Goal: Task Accomplishment & Management: Manage account settings

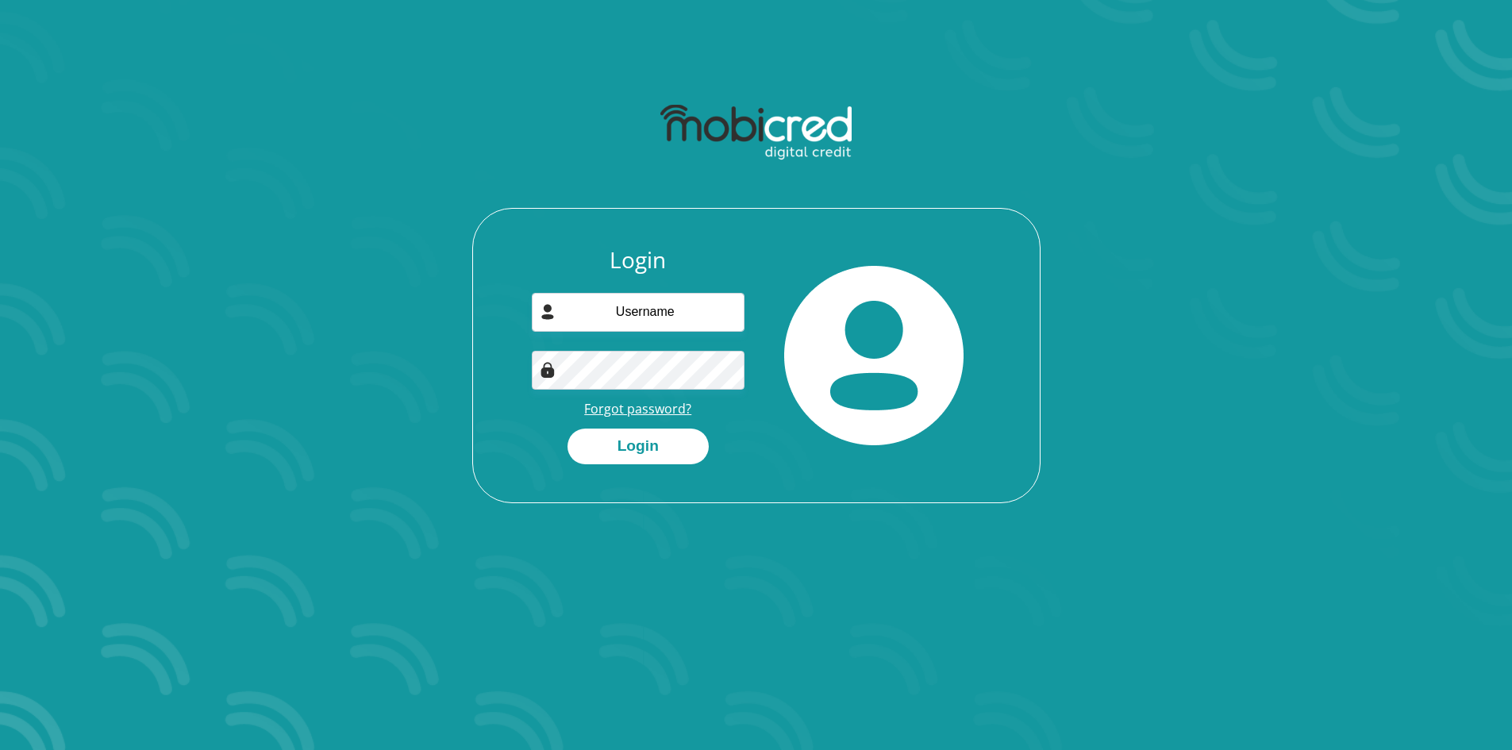
click at [624, 414] on link "Forgot password?" at bounding box center [637, 408] width 107 height 17
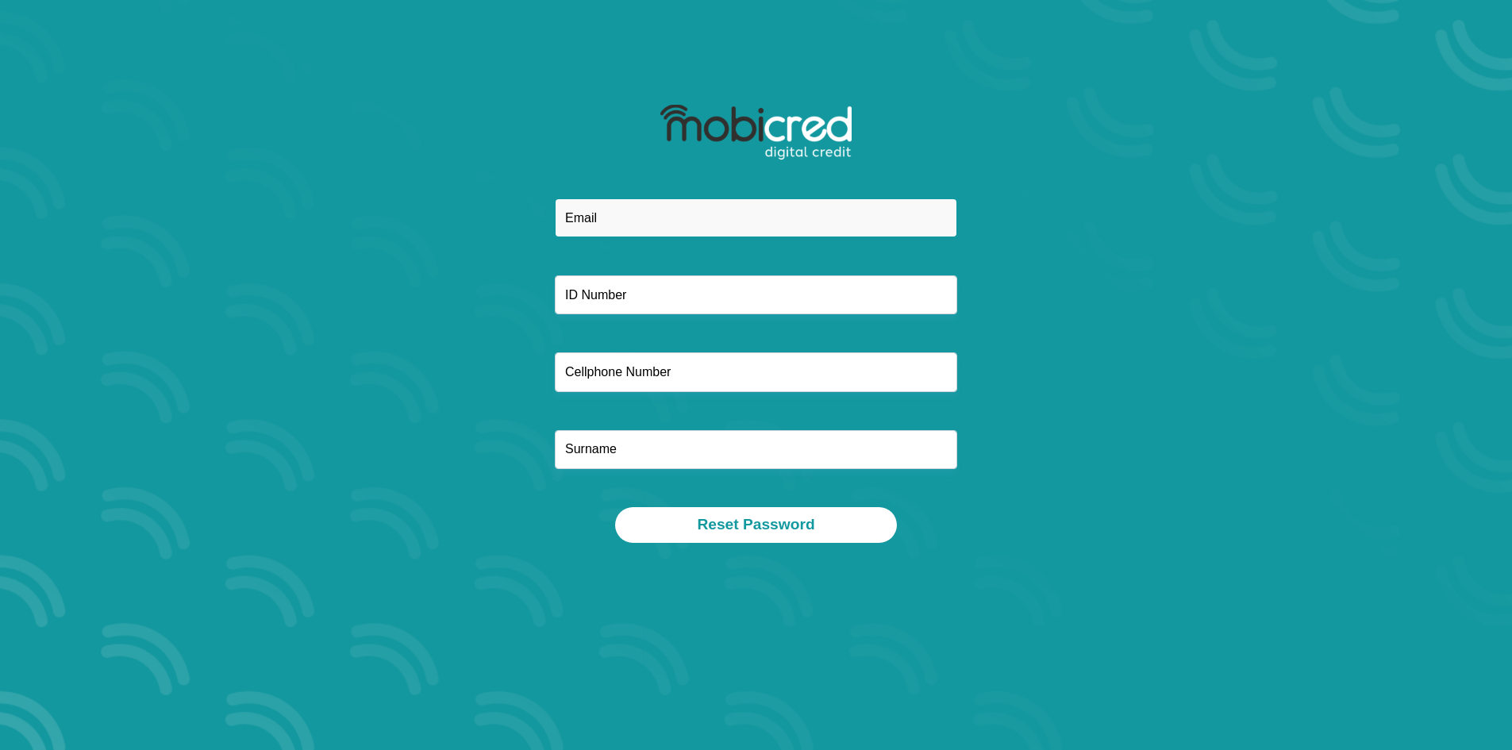
click at [625, 226] on input "email" at bounding box center [756, 217] width 402 height 39
type input "jadianbstigling@gmail.com"
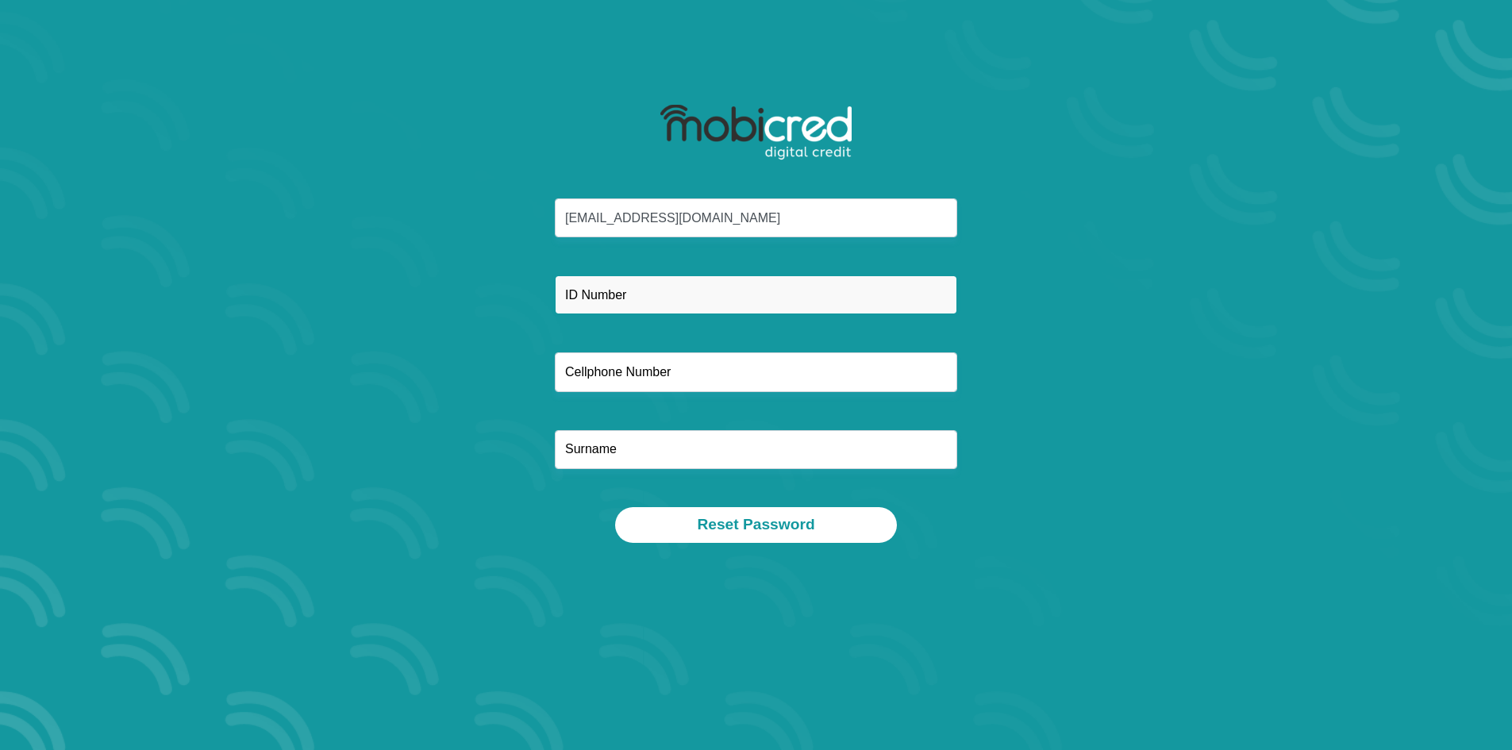
click at [653, 288] on input "text" at bounding box center [756, 294] width 402 height 39
type input "9611035015085"
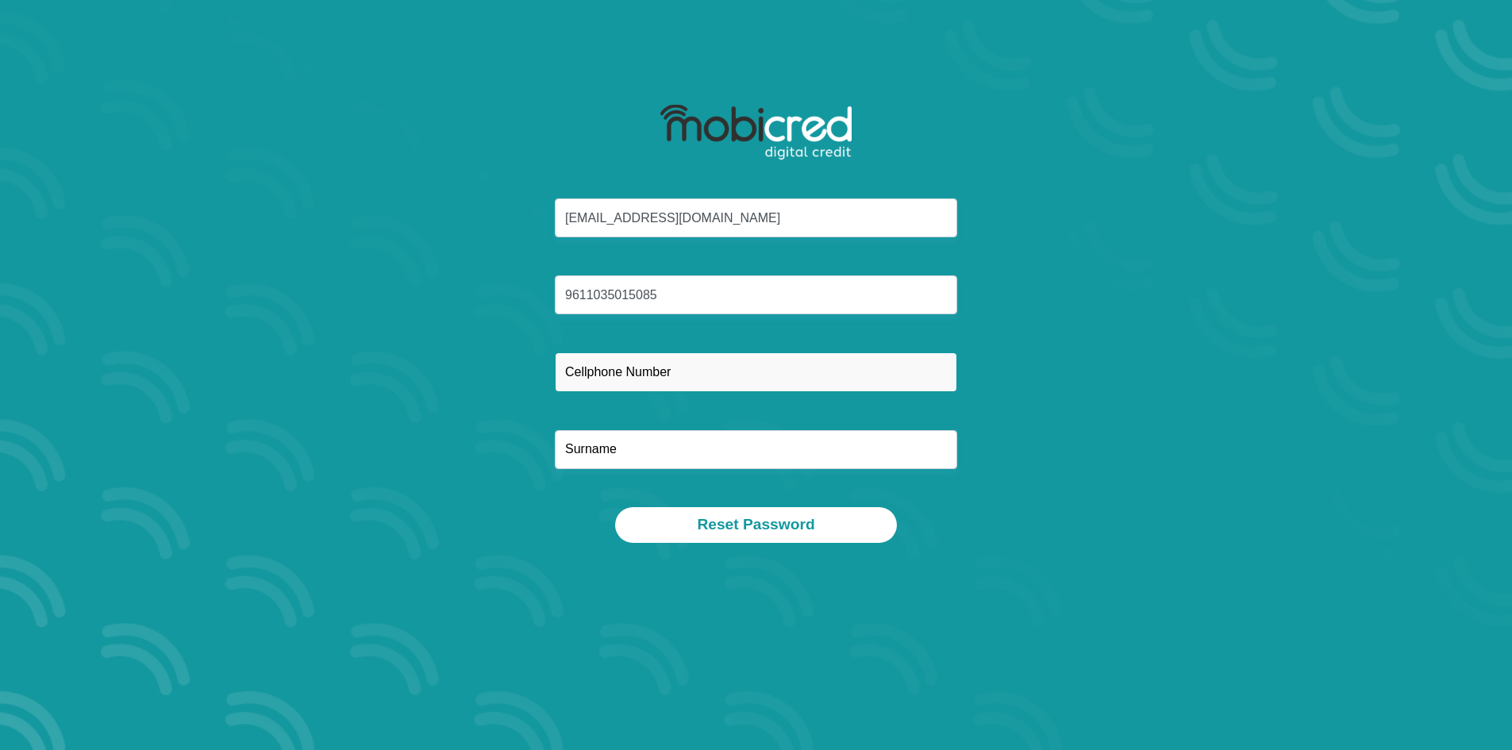
click at [667, 372] on input "text" at bounding box center [756, 371] width 402 height 39
type input "0614334840"
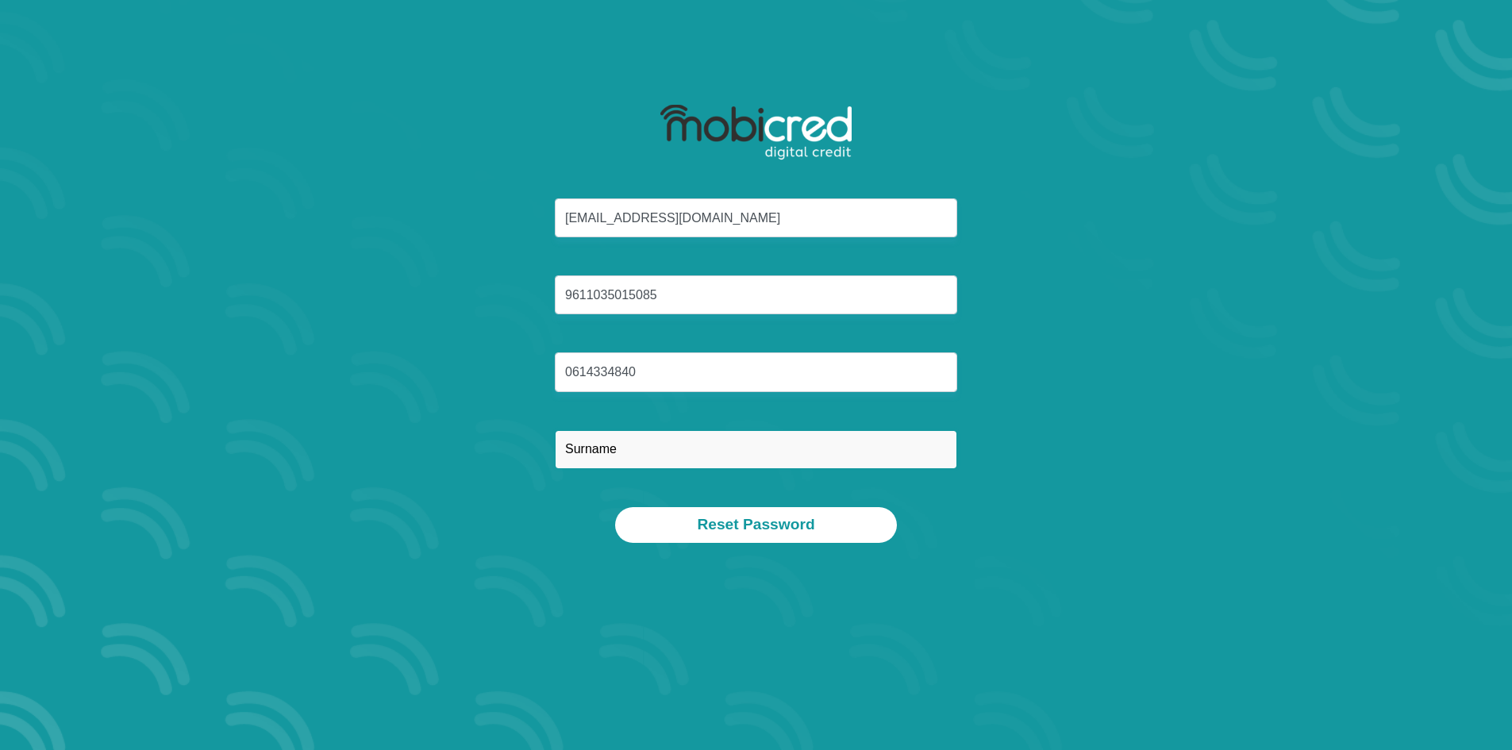
click at [618, 456] on input "text" at bounding box center [756, 449] width 402 height 39
type input "Stigling"
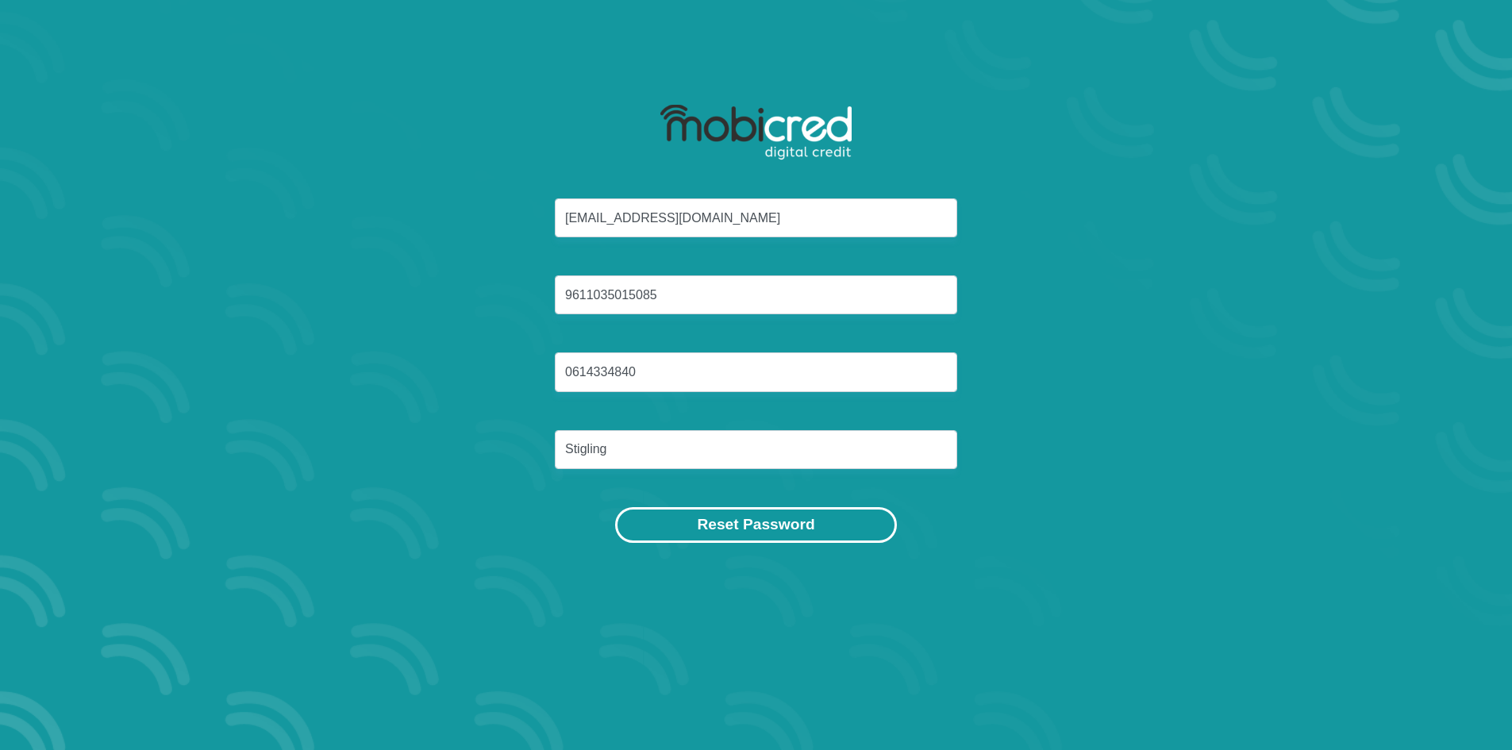
click at [766, 513] on button "Reset Password" at bounding box center [755, 525] width 281 height 36
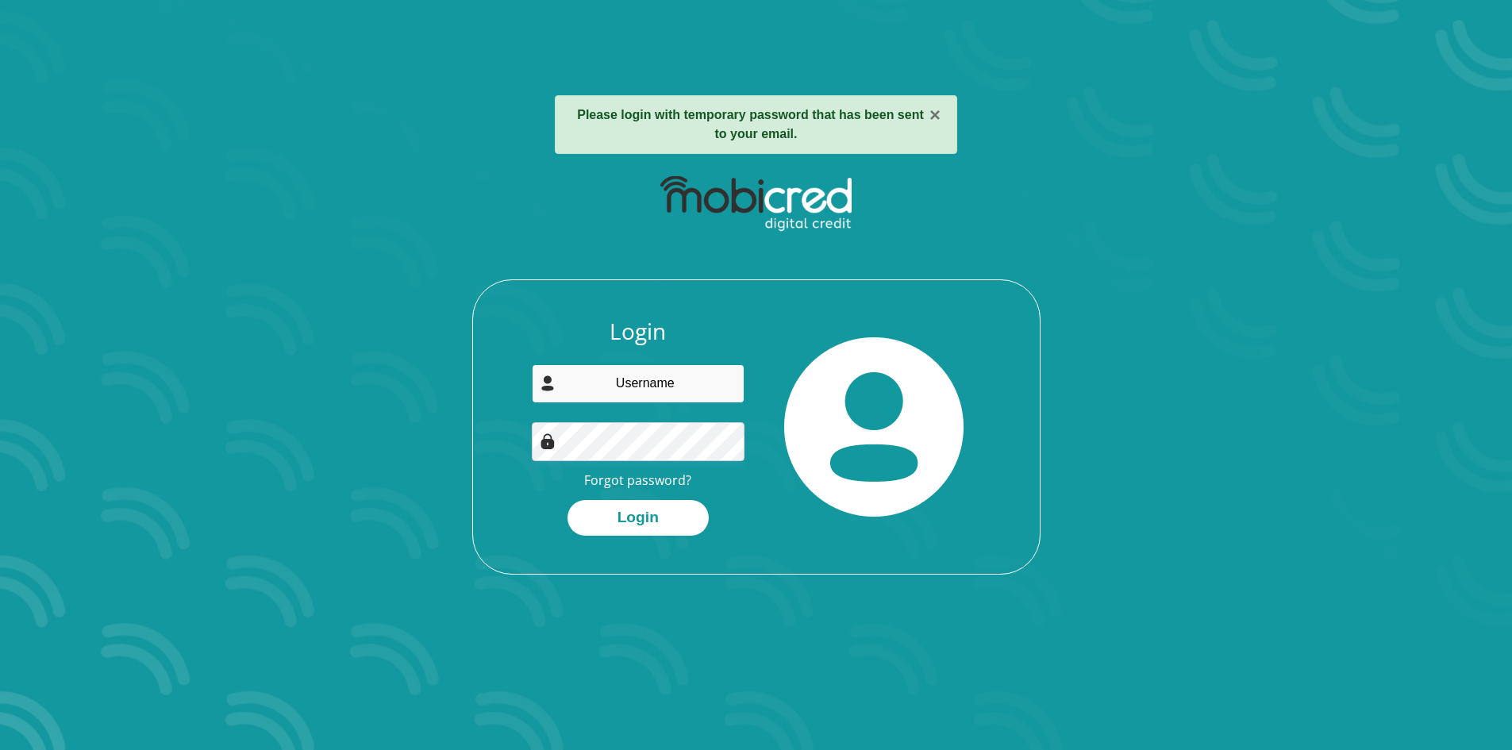
click at [661, 375] on input "email" at bounding box center [638, 383] width 213 height 39
type input "jadianbstigling@gmail.com"
click at [646, 521] on button "Login" at bounding box center [637, 518] width 141 height 36
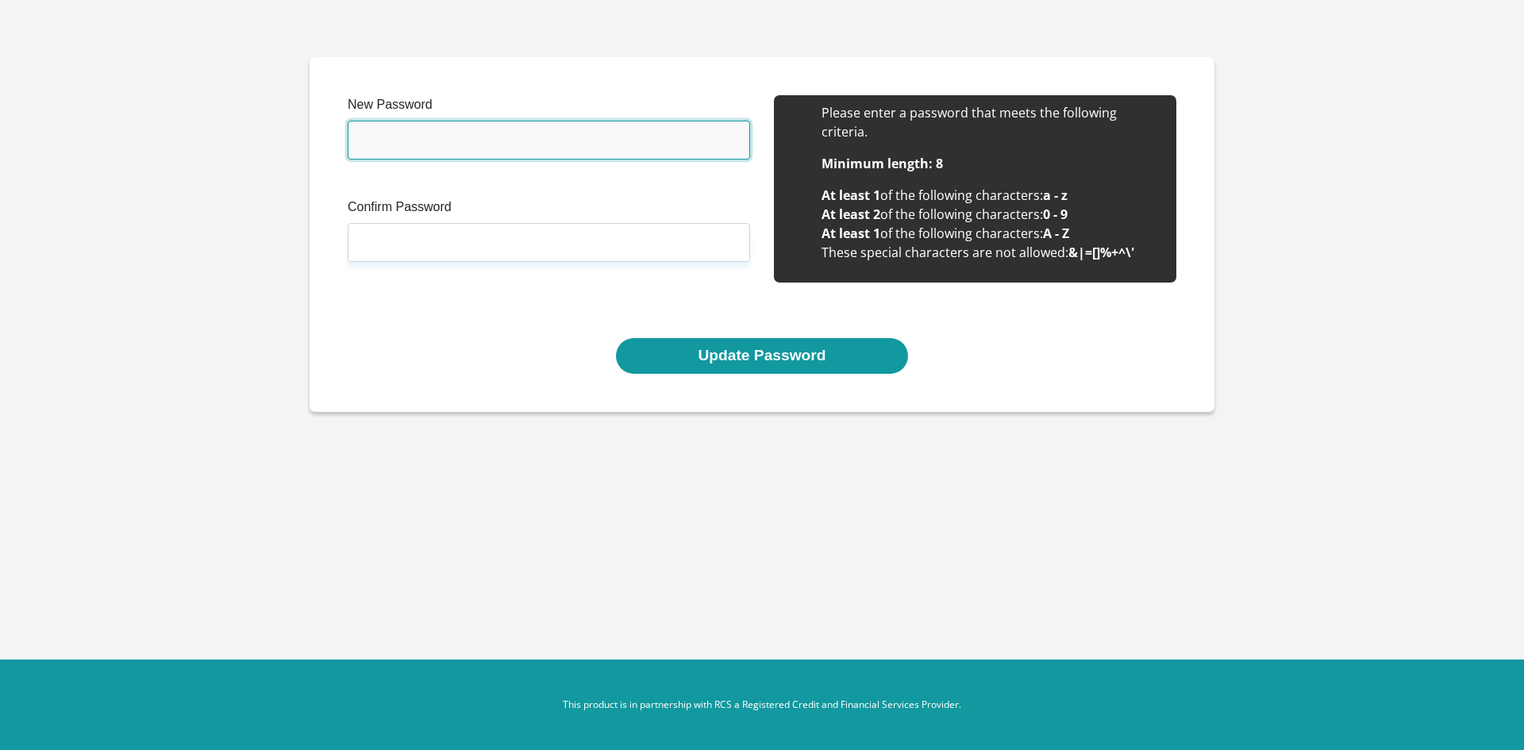
click at [400, 150] on input "New Password" at bounding box center [549, 140] width 402 height 39
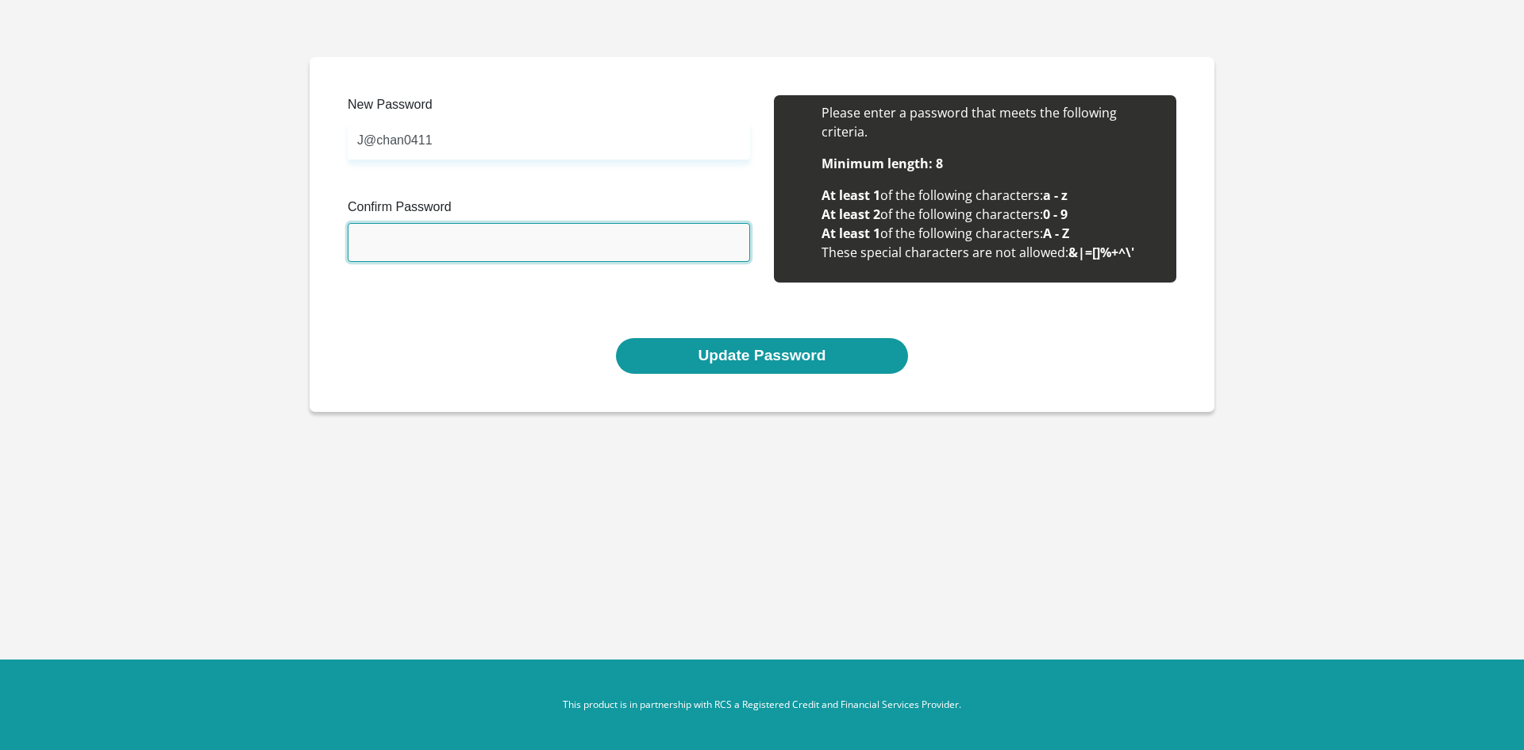
click at [391, 235] on input "Confirm Password" at bounding box center [549, 242] width 402 height 39
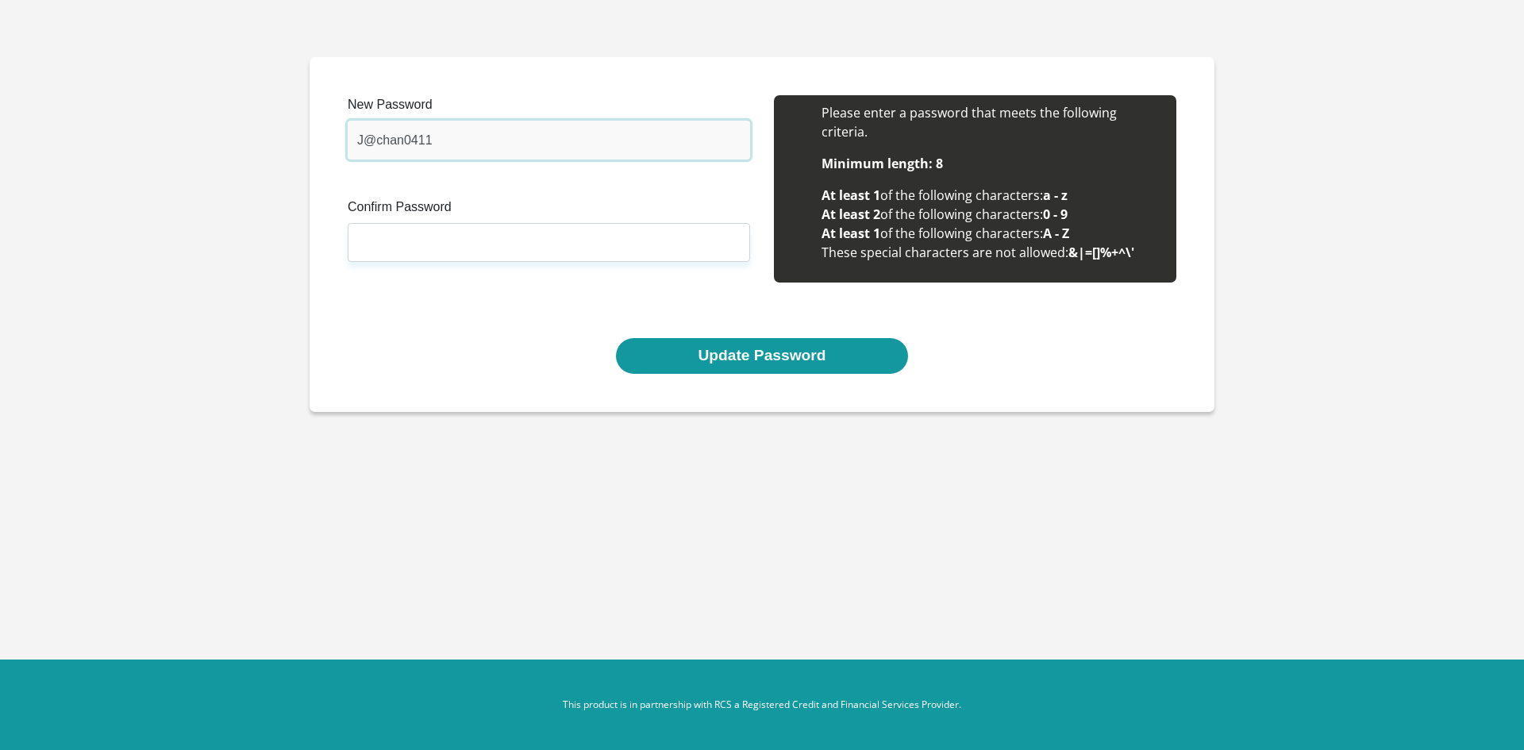
click at [372, 137] on input "J@chan0411" at bounding box center [549, 140] width 402 height 39
type input "Jchan0411"
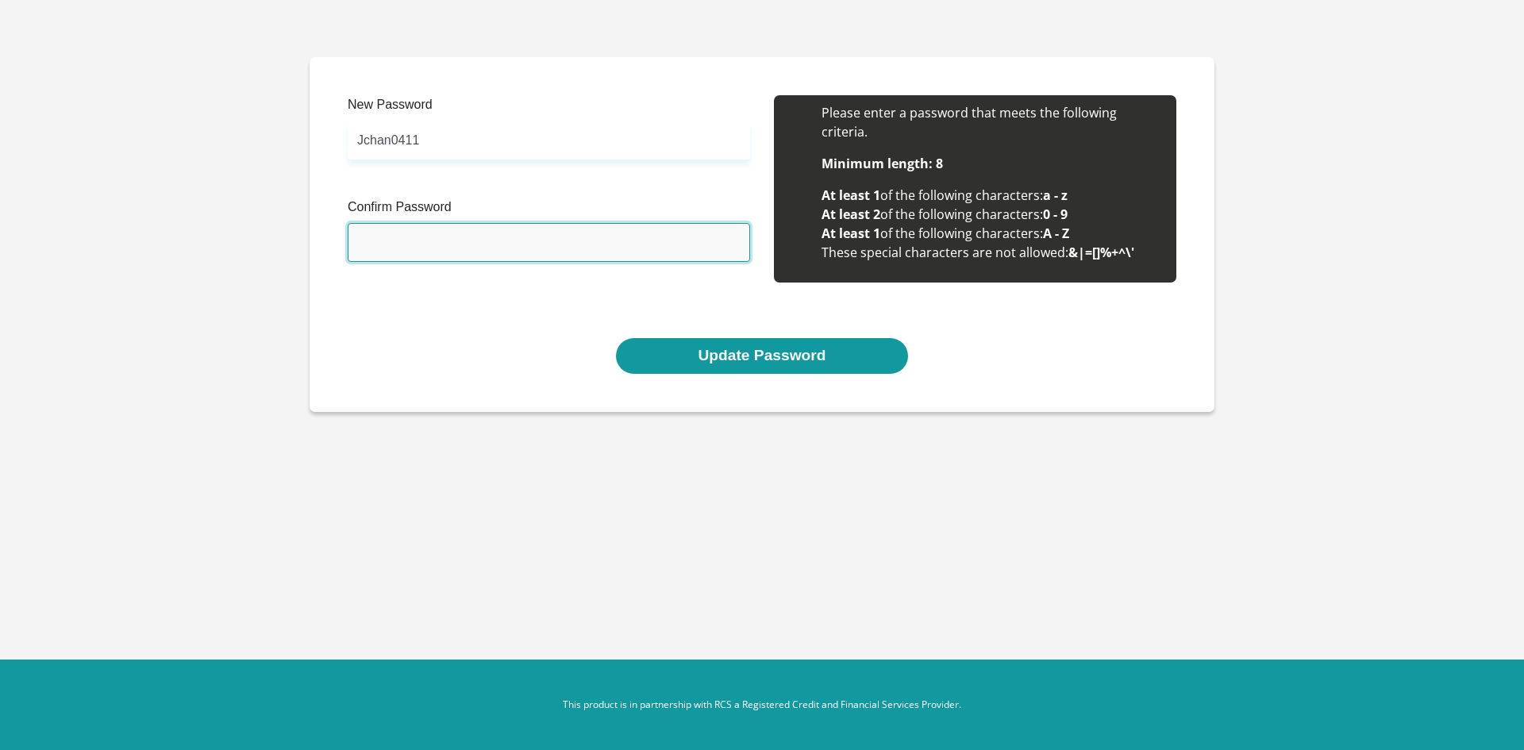
click at [377, 239] on input "Confirm Password" at bounding box center [549, 242] width 402 height 39
type input "Jchan0411"
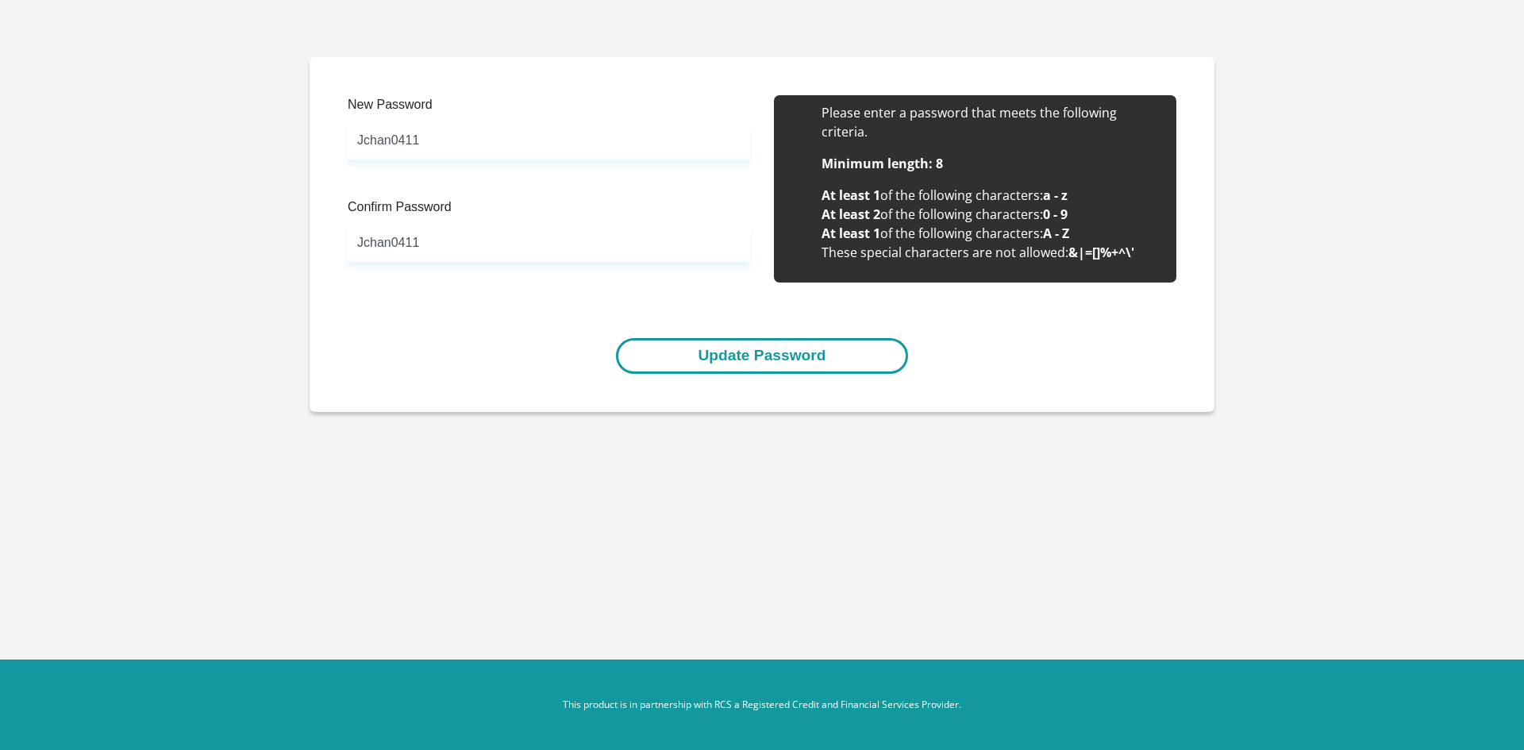
click at [770, 352] on button "Update Password" at bounding box center [761, 356] width 291 height 36
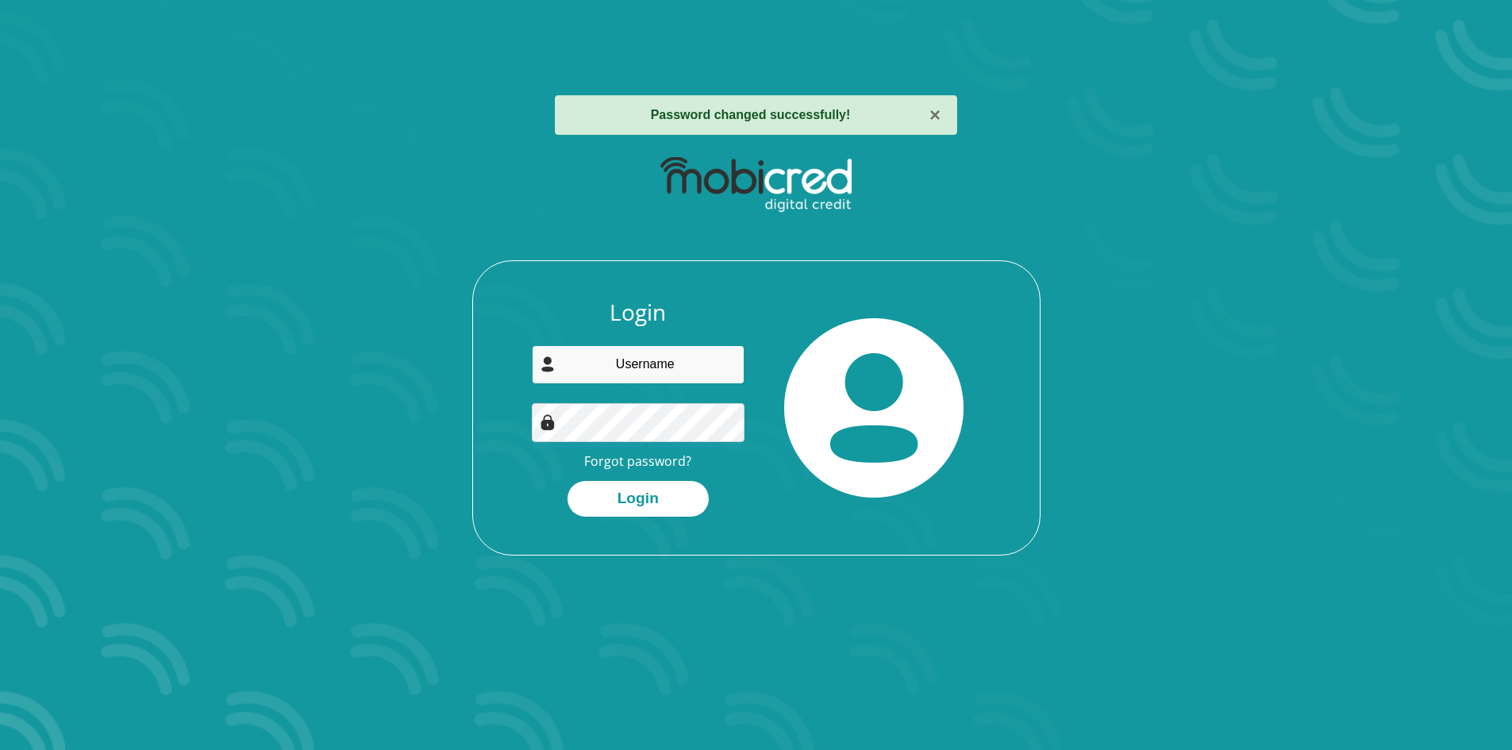
click at [594, 382] on input "email" at bounding box center [638, 364] width 213 height 39
type input "[EMAIL_ADDRESS][DOMAIN_NAME]"
drag, startPoint x: 660, startPoint y: 495, endPoint x: 668, endPoint y: 496, distance: 8.8
click at [661, 495] on button "Login" at bounding box center [637, 499] width 141 height 36
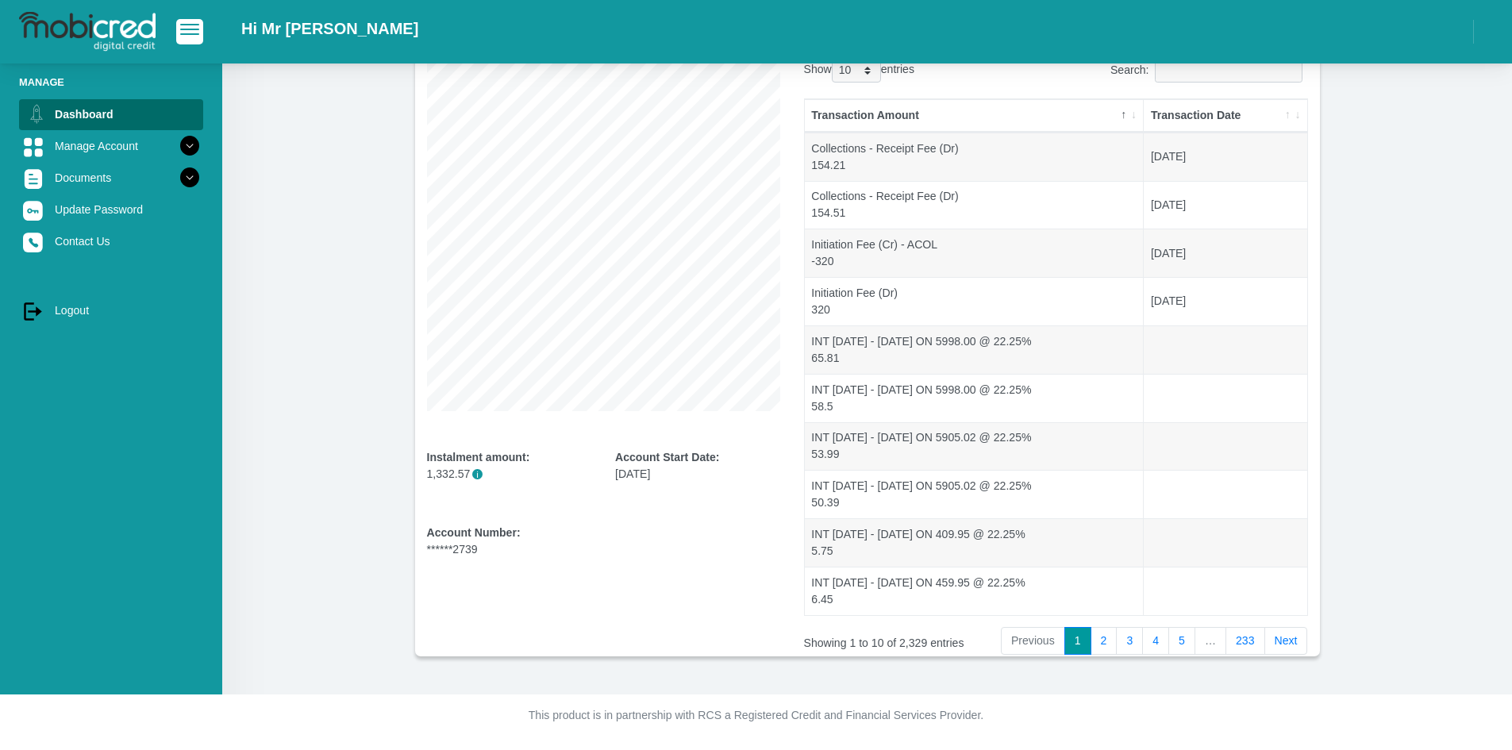
scroll to position [66, 0]
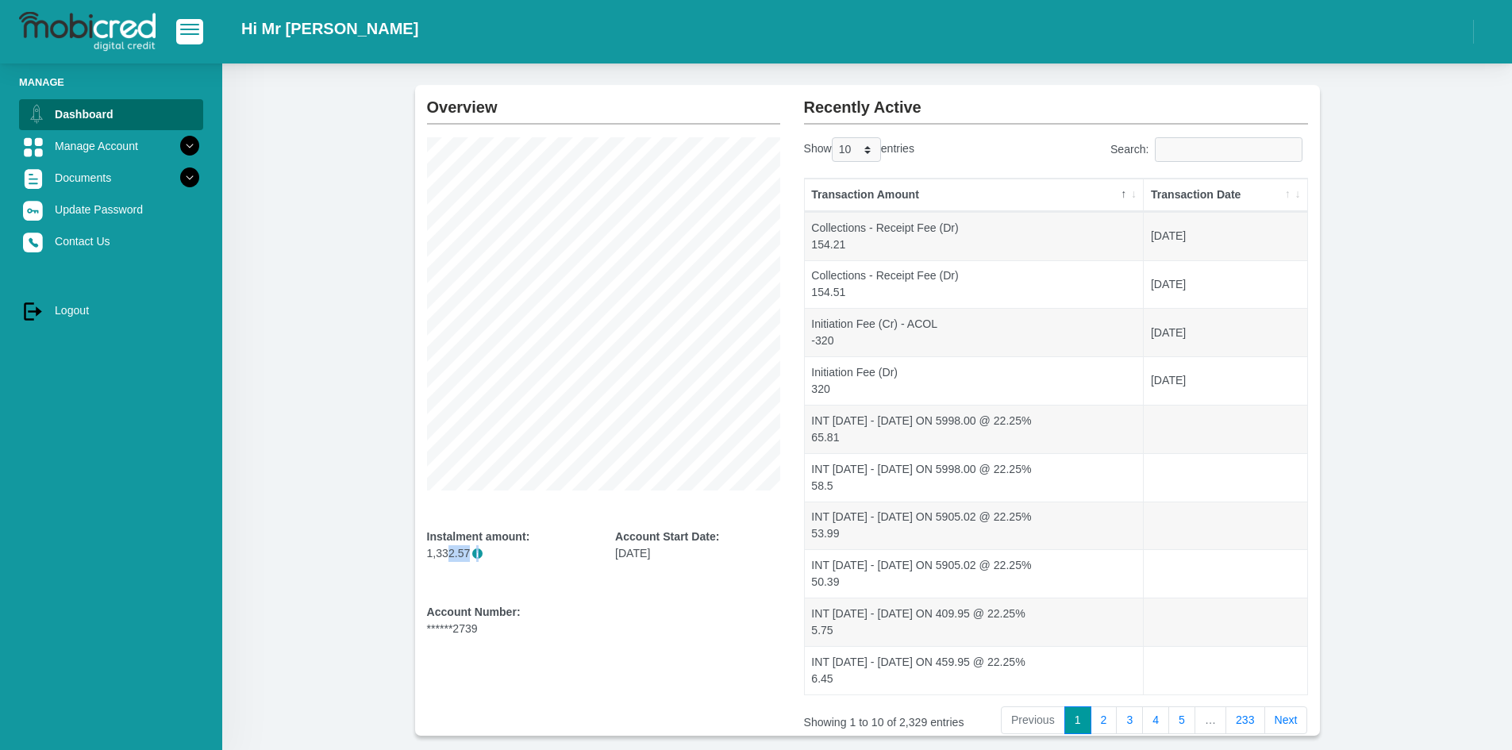
drag, startPoint x: 462, startPoint y: 554, endPoint x: 445, endPoint y: 554, distance: 16.7
click at [445, 554] on p "1,332.57 i" at bounding box center [509, 553] width 165 height 17
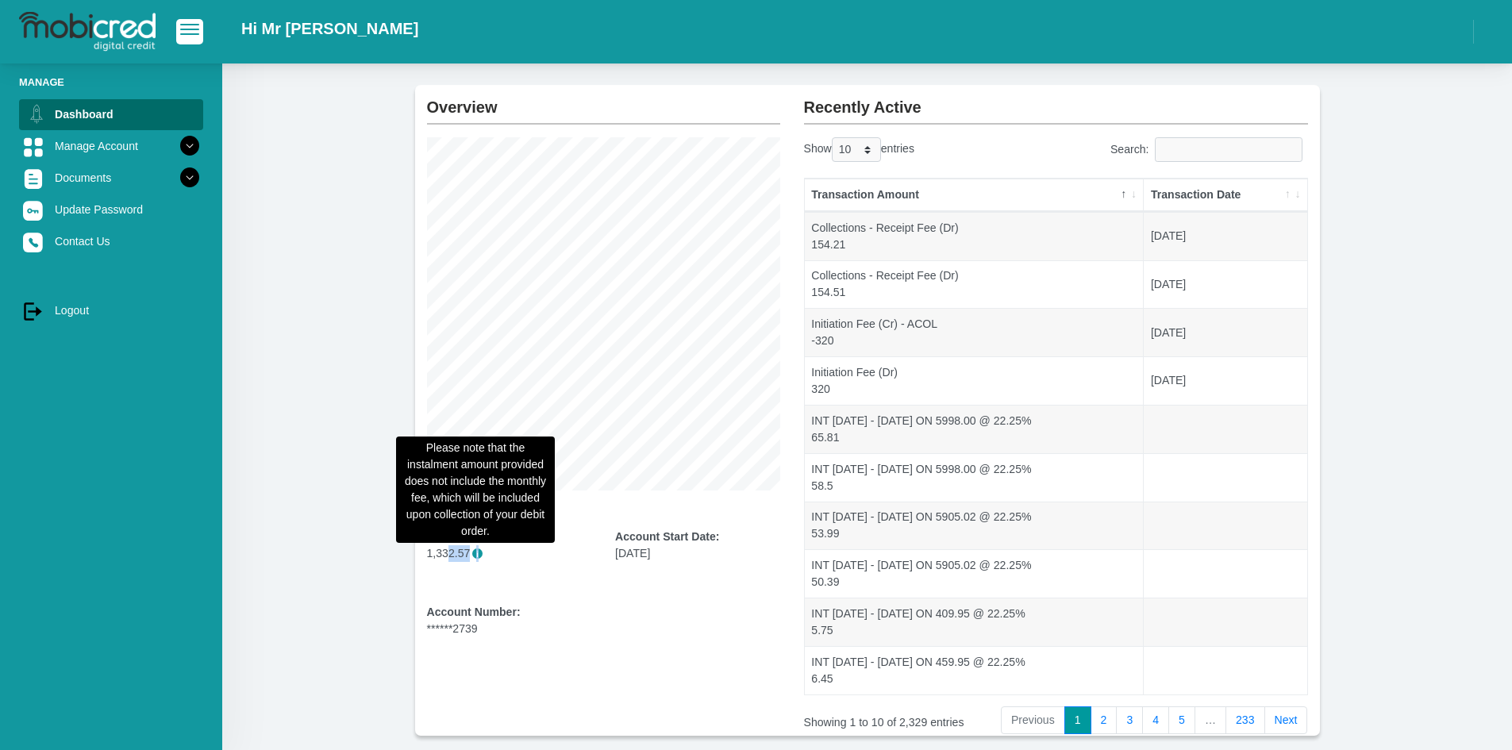
click at [475, 557] on span "i" at bounding box center [477, 553] width 10 height 10
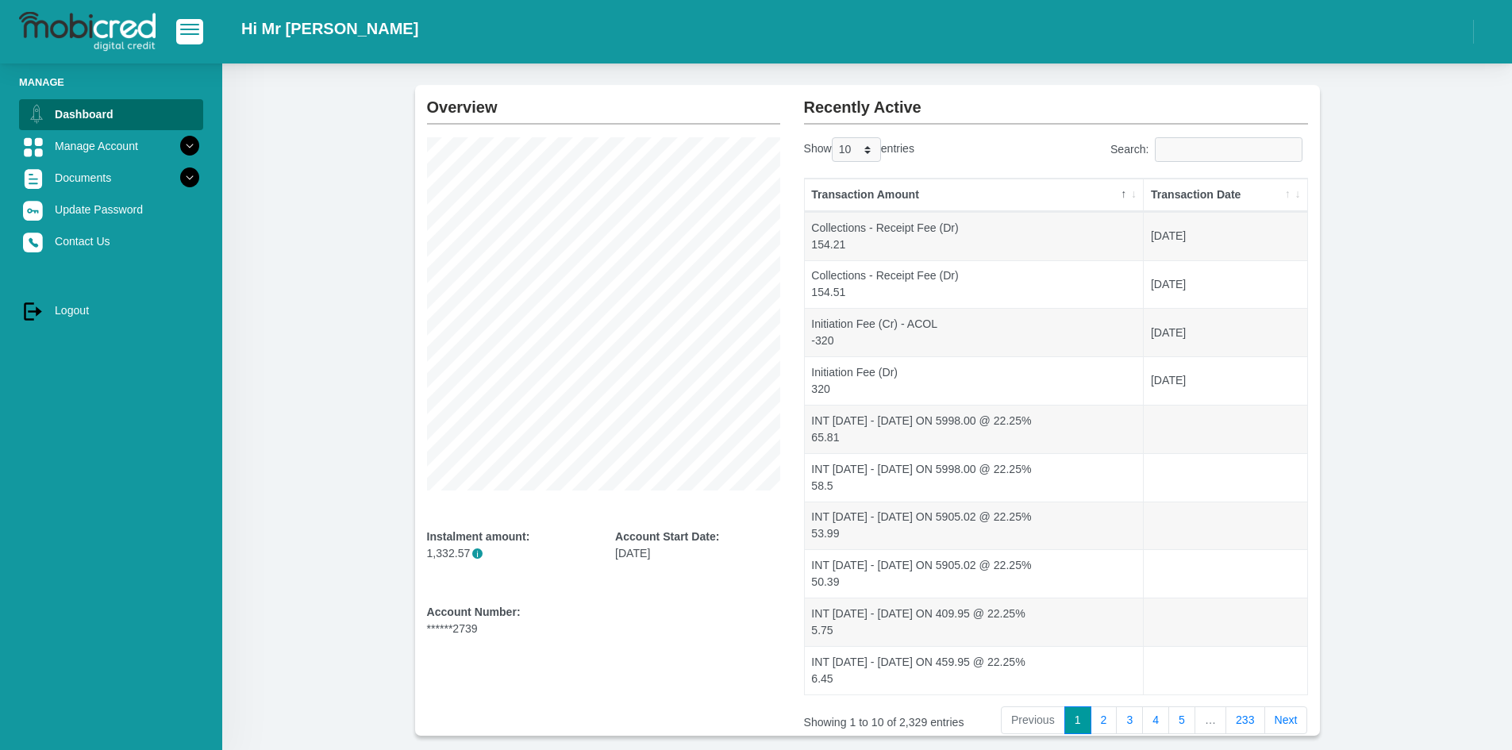
click at [491, 560] on p "1,332.57 i" at bounding box center [509, 553] width 165 height 17
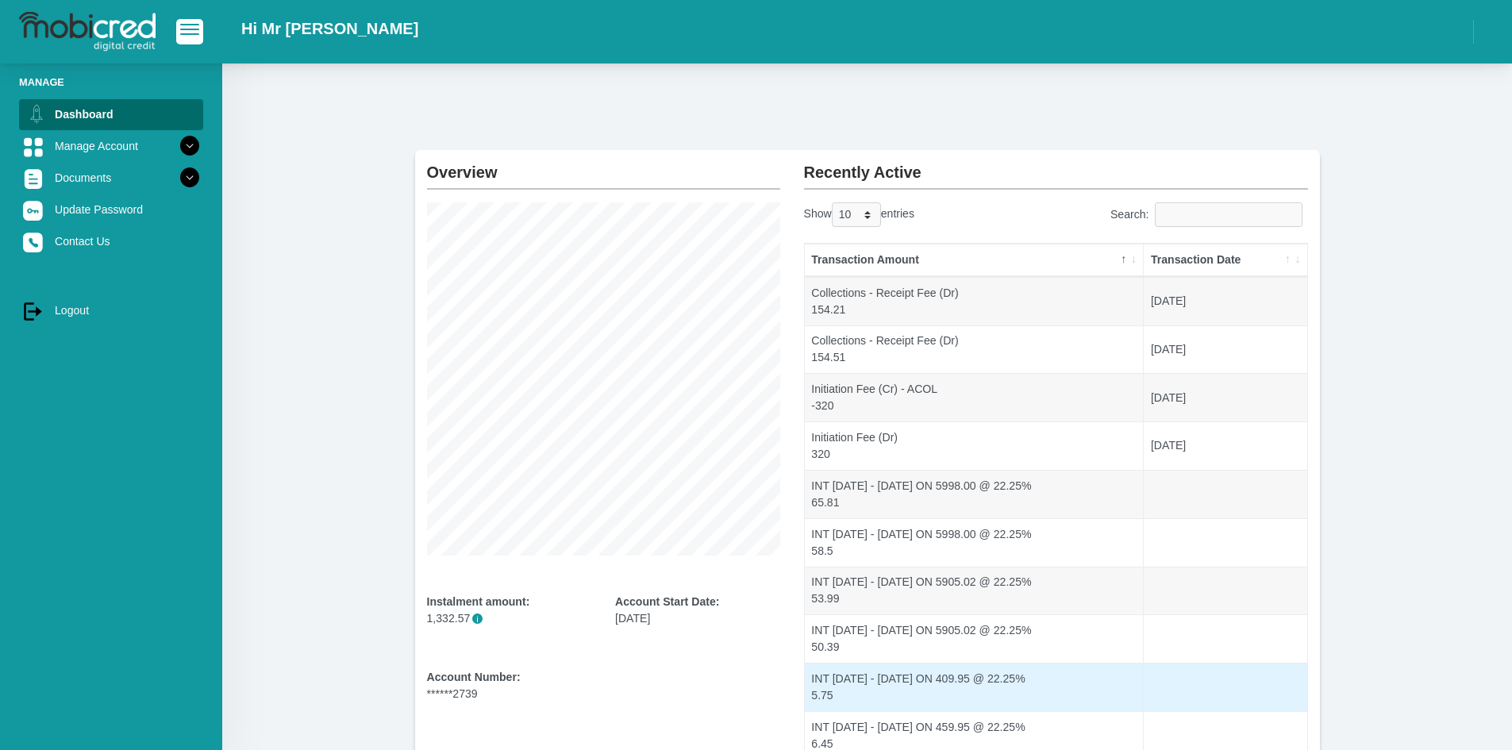
scroll to position [0, 0]
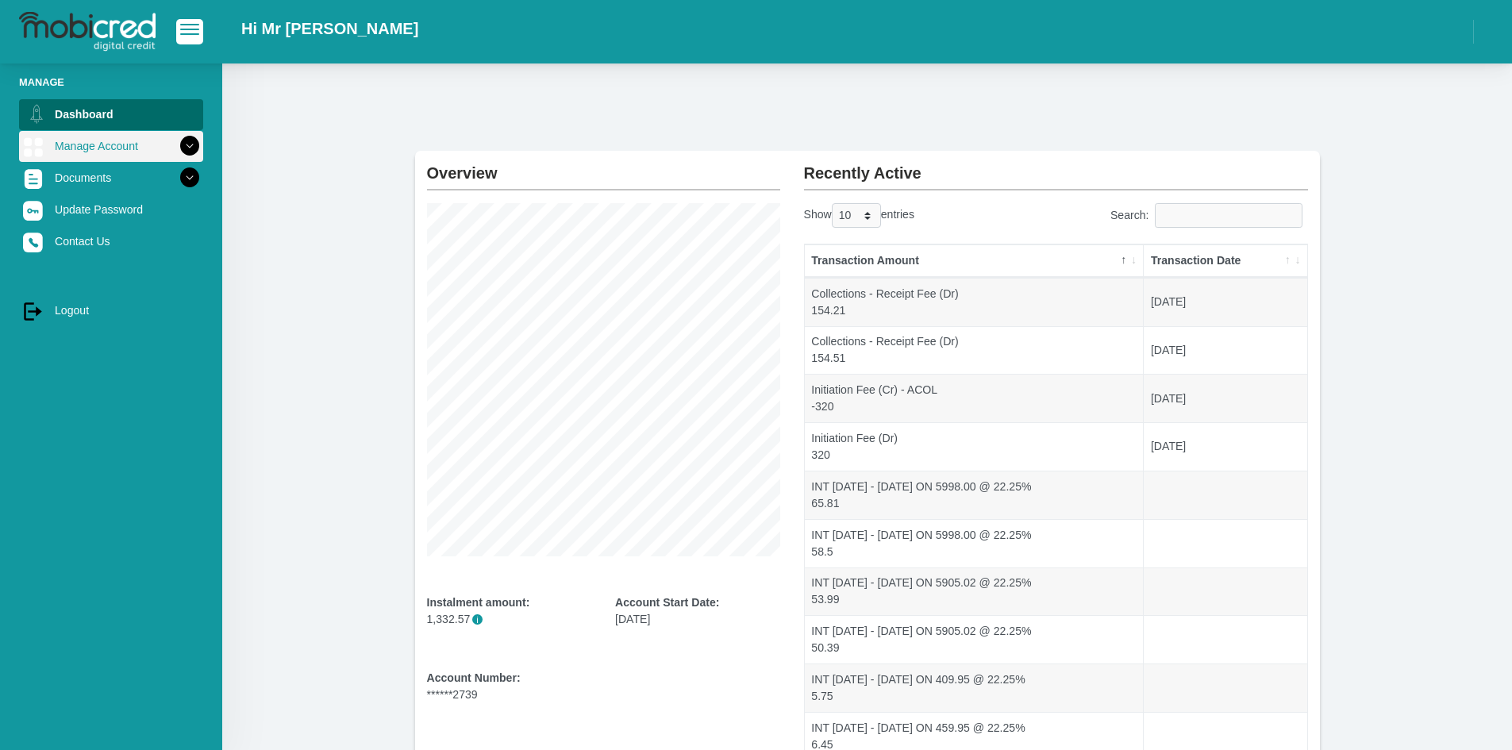
click at [176, 140] on icon at bounding box center [189, 146] width 27 height 27
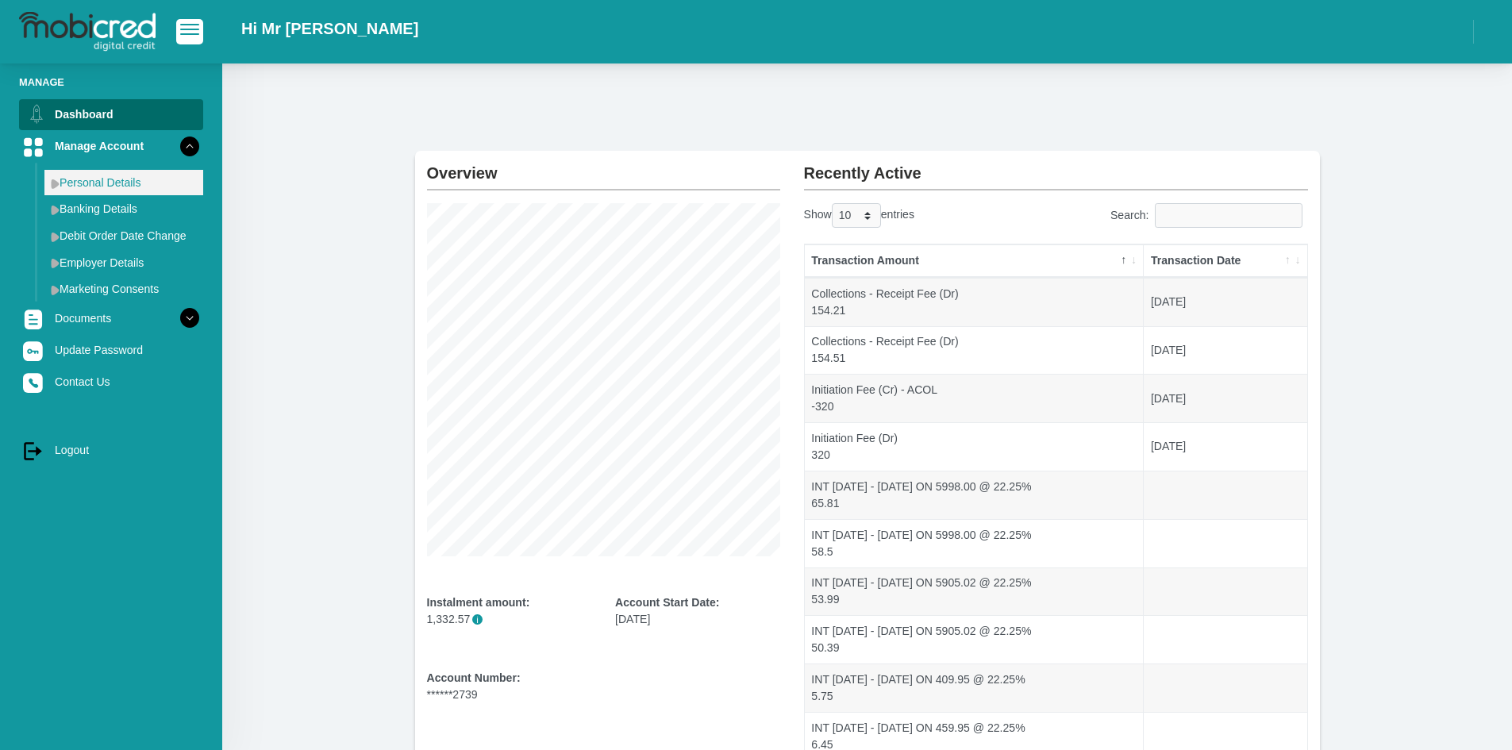
click at [159, 176] on link "Personal Details" at bounding box center [123, 182] width 159 height 25
click at [77, 187] on link "Personal Details" at bounding box center [123, 182] width 159 height 25
click at [56, 182] on img at bounding box center [55, 184] width 9 height 10
click at [116, 210] on link "Banking Details" at bounding box center [123, 208] width 159 height 25
click at [114, 210] on link "Banking Details" at bounding box center [123, 208] width 159 height 25
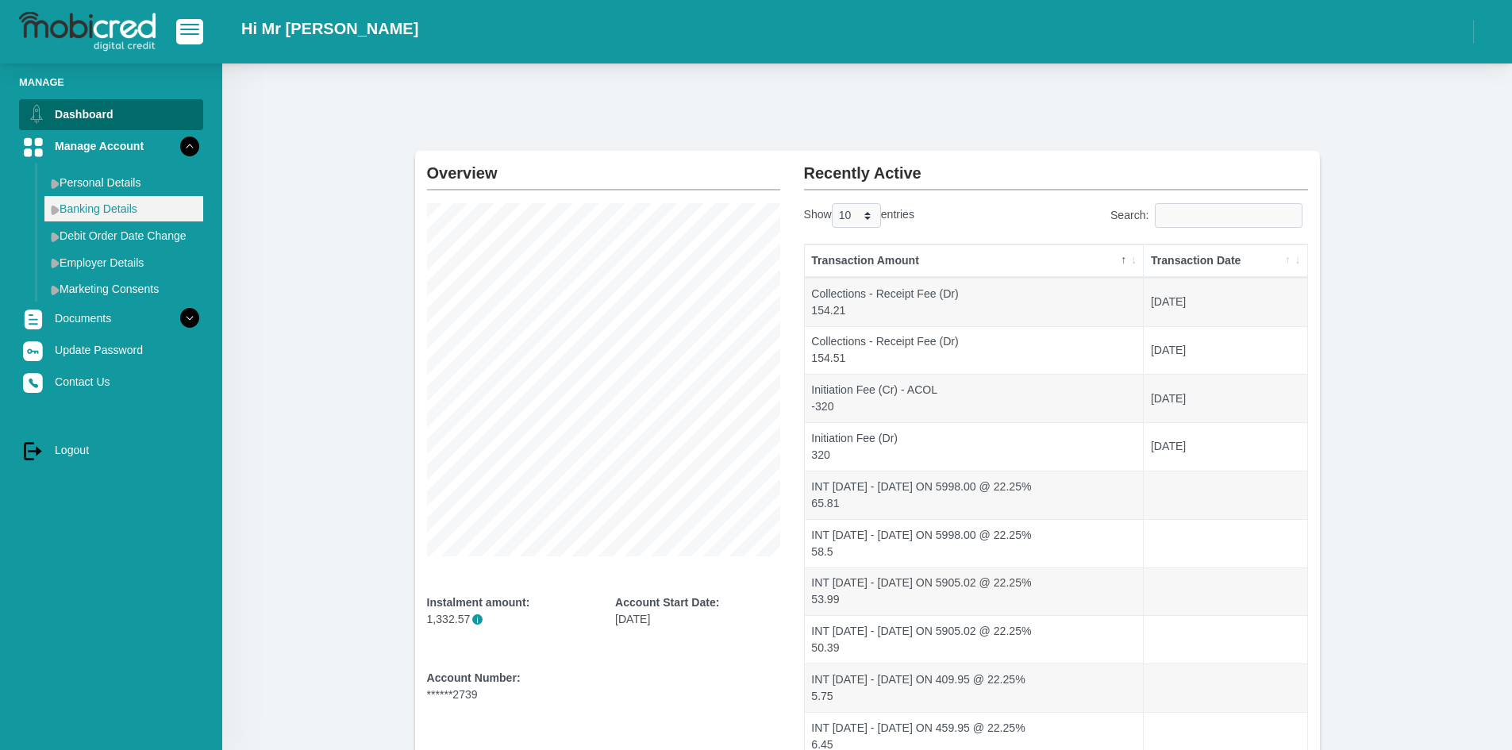
click at [114, 210] on link "Banking Details" at bounding box center [123, 208] width 159 height 25
click at [96, 188] on link "Personal Details" at bounding box center [123, 182] width 159 height 25
click at [96, 187] on link "Personal Details" at bounding box center [123, 182] width 159 height 25
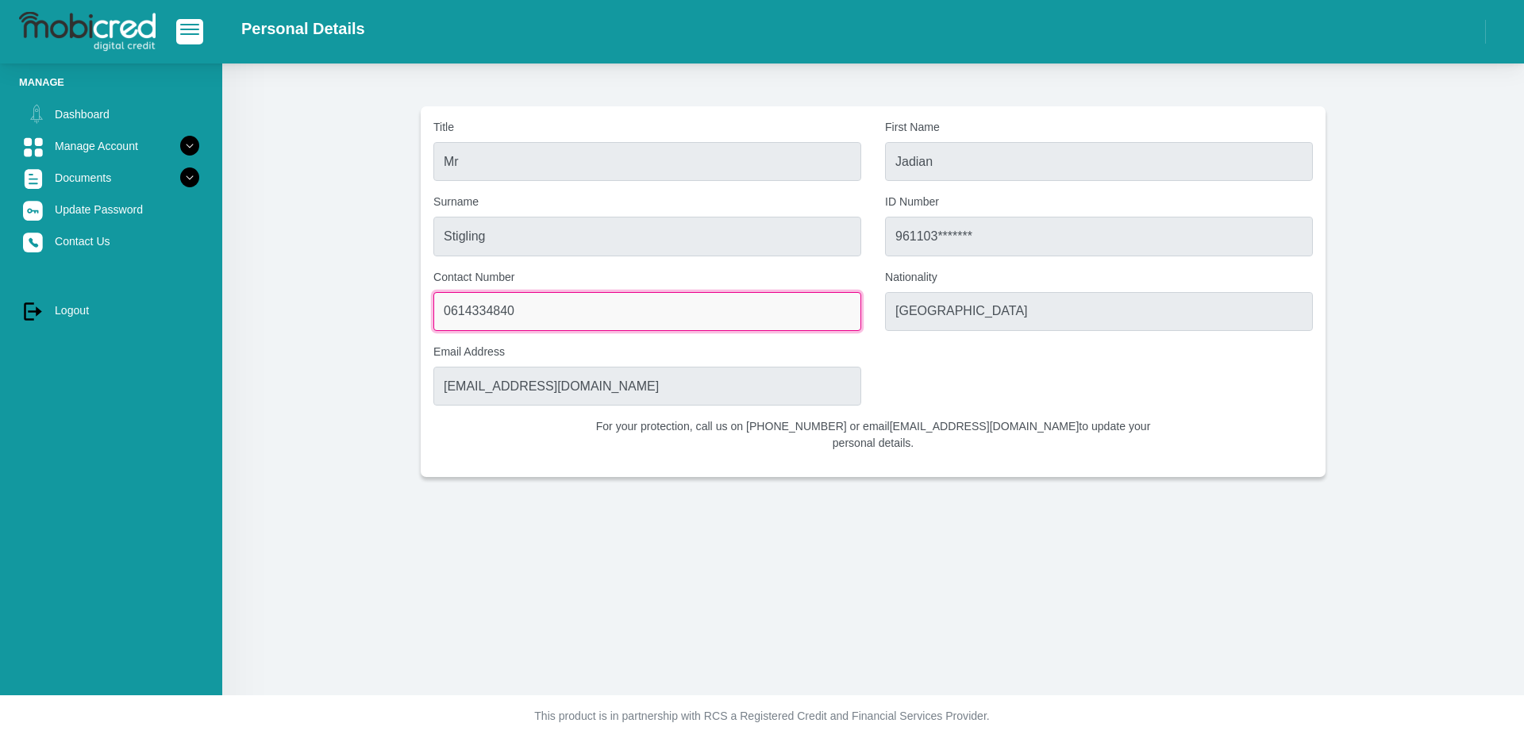
drag, startPoint x: 575, startPoint y: 317, endPoint x: 346, endPoint y: 316, distance: 229.4
click at [348, 316] on section "Title Mr First Name Jadian Surname Stigling ID Number 961103******* Contact Num…" at bounding box center [873, 291] width 1254 height 371
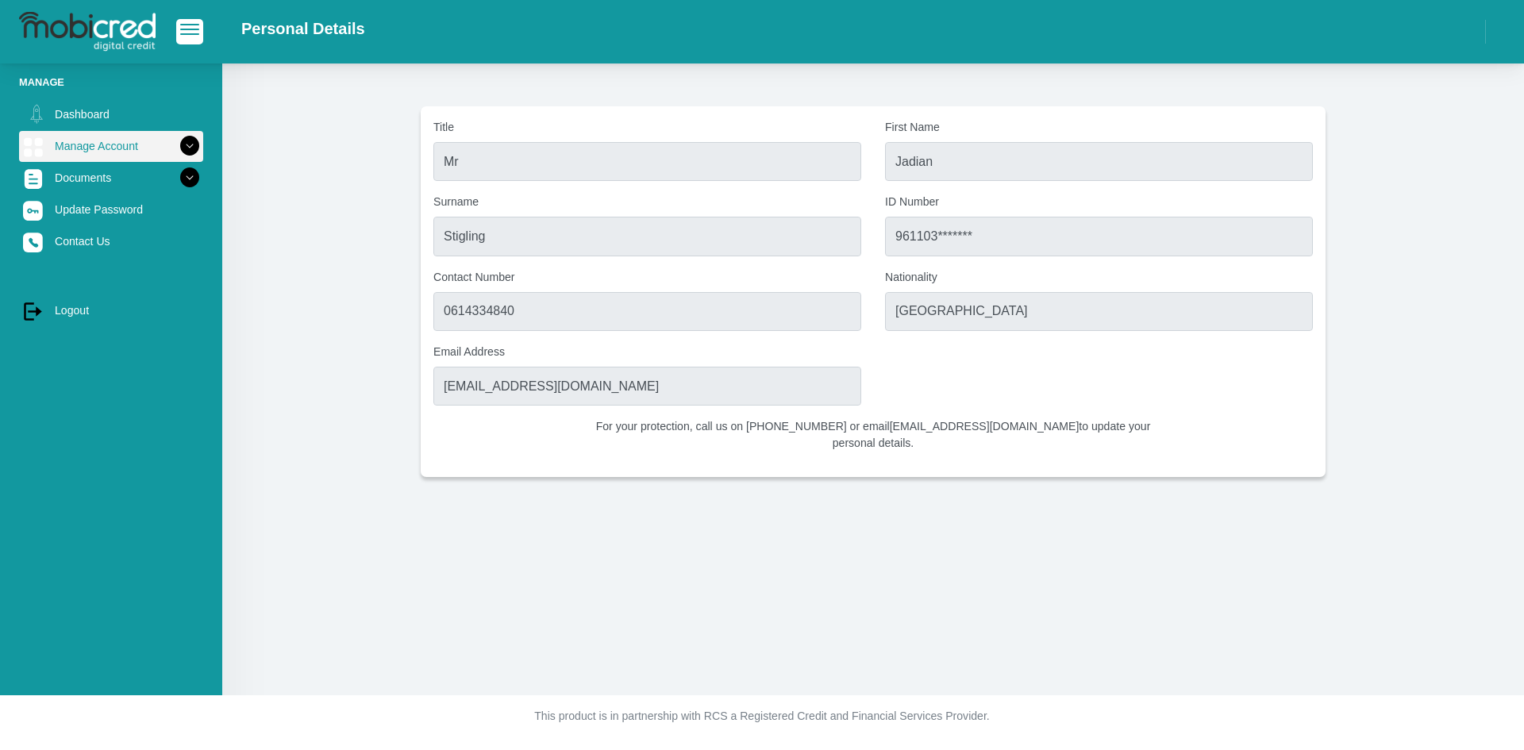
click at [91, 136] on link "Manage Account" at bounding box center [111, 146] width 184 height 30
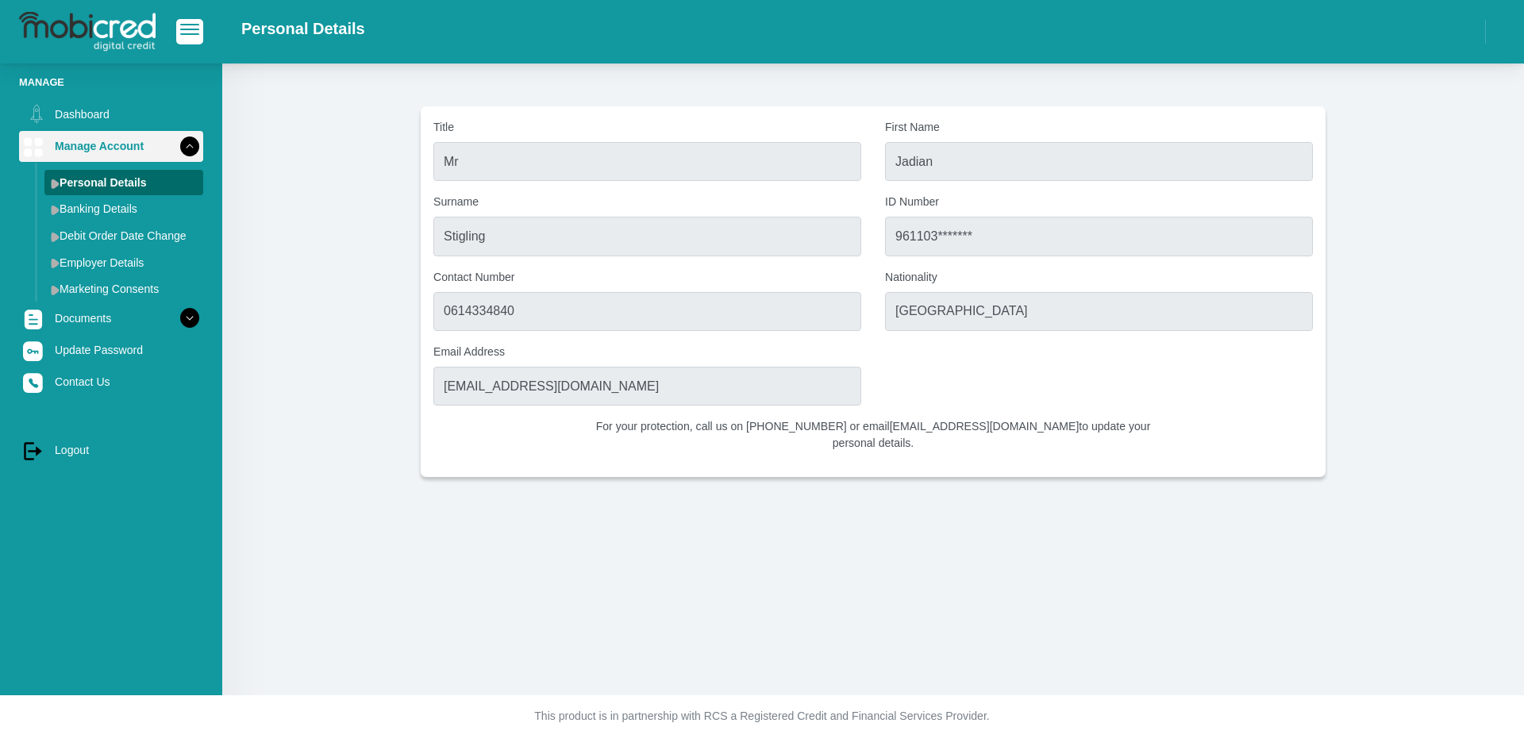
click at [91, 136] on link "Manage Account" at bounding box center [111, 146] width 184 height 30
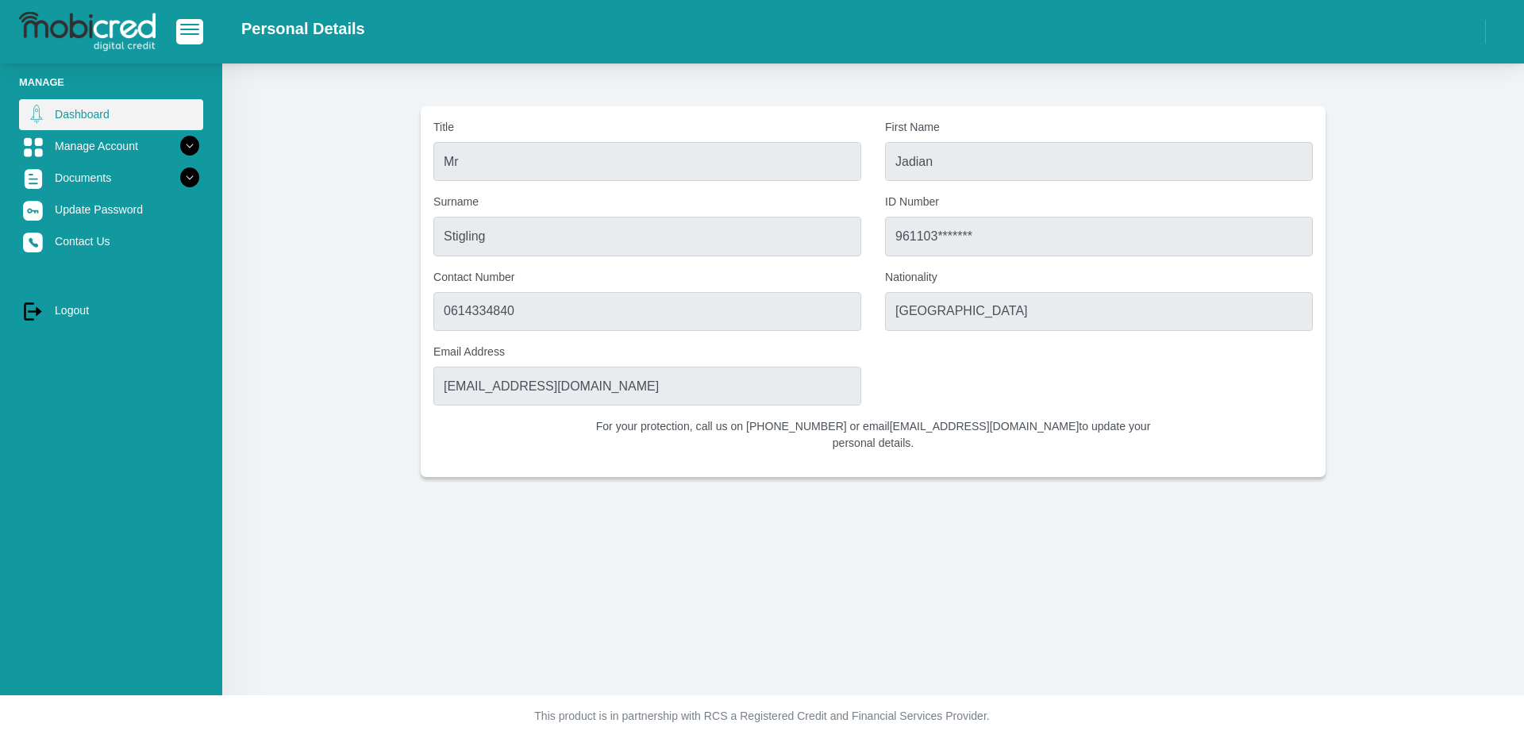
click at [87, 119] on link "Dashboard" at bounding box center [111, 114] width 184 height 30
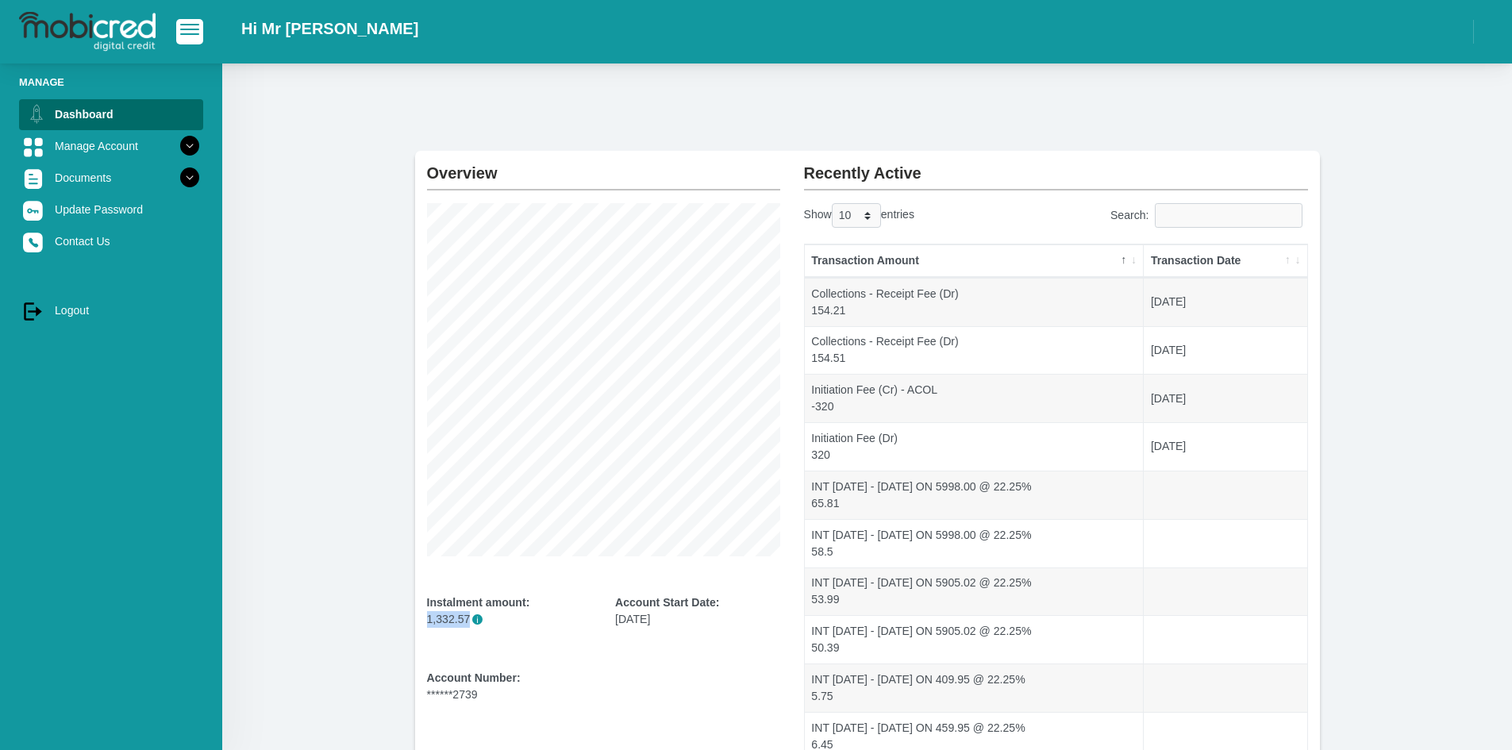
drag, startPoint x: 426, startPoint y: 622, endPoint x: 465, endPoint y: 623, distance: 38.9
click at [465, 623] on p "1,332.57 i" at bounding box center [509, 619] width 165 height 17
copy p "1,332.57"
click at [89, 302] on link "log out Logout" at bounding box center [111, 310] width 184 height 30
